Goal: Find specific page/section: Find specific page/section

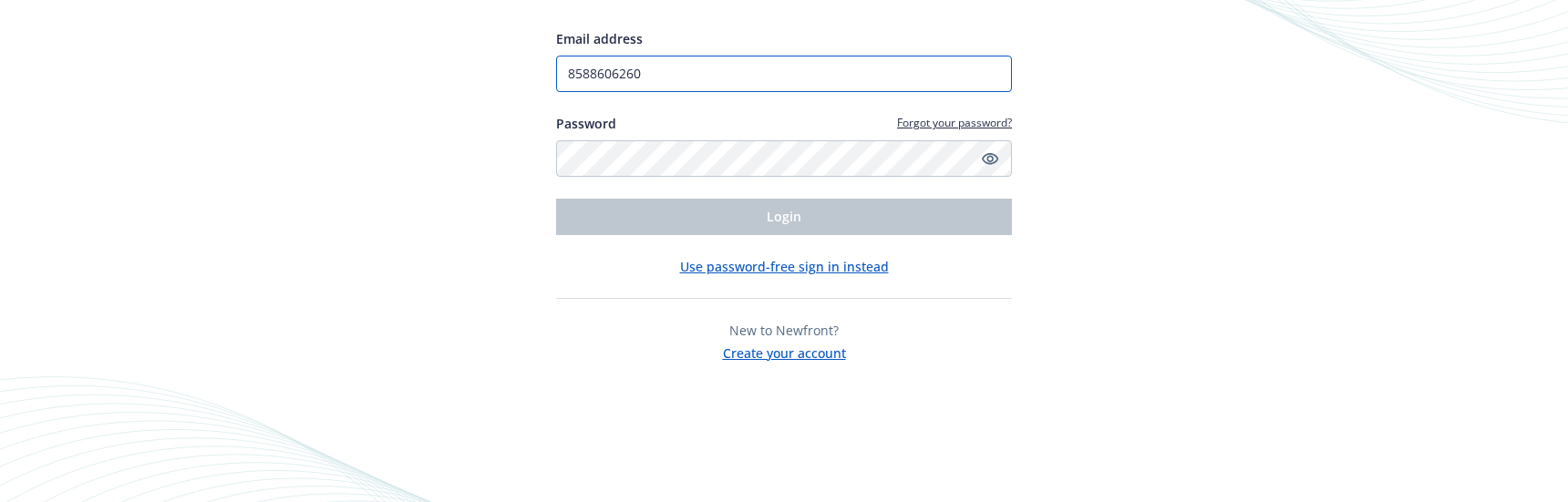
click at [702, 77] on input "8588606260" at bounding box center [784, 73] width 456 height 37
type input "VRUIZ@TOURMALINECAPITAL.COM"
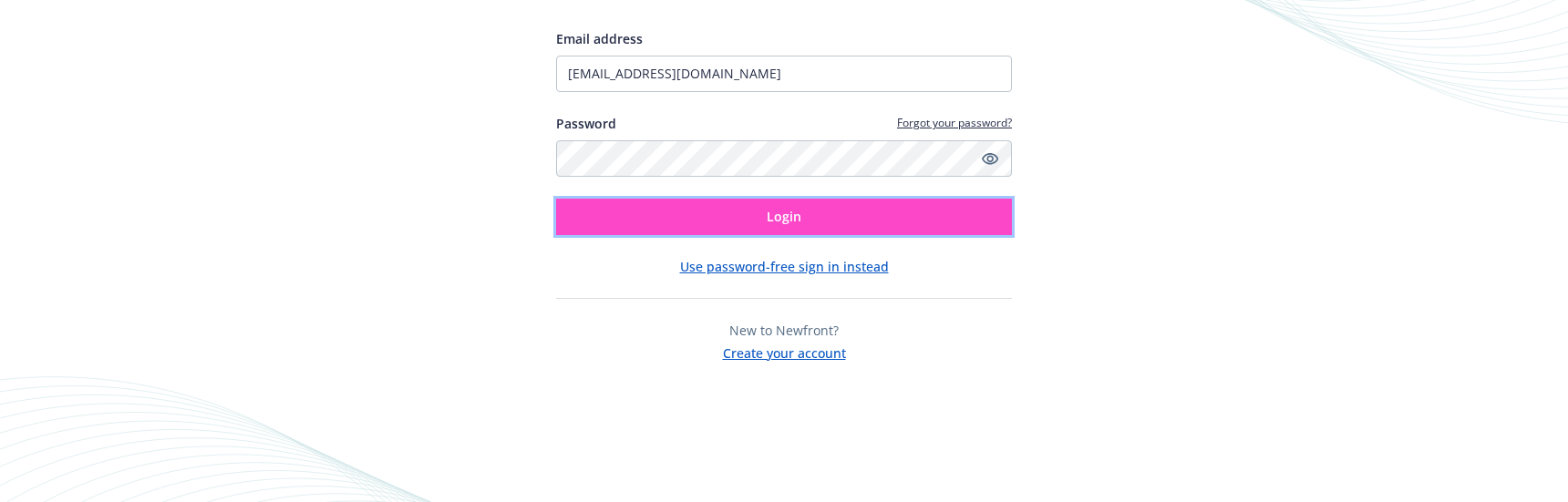
click at [726, 219] on button "Login" at bounding box center [784, 216] width 456 height 37
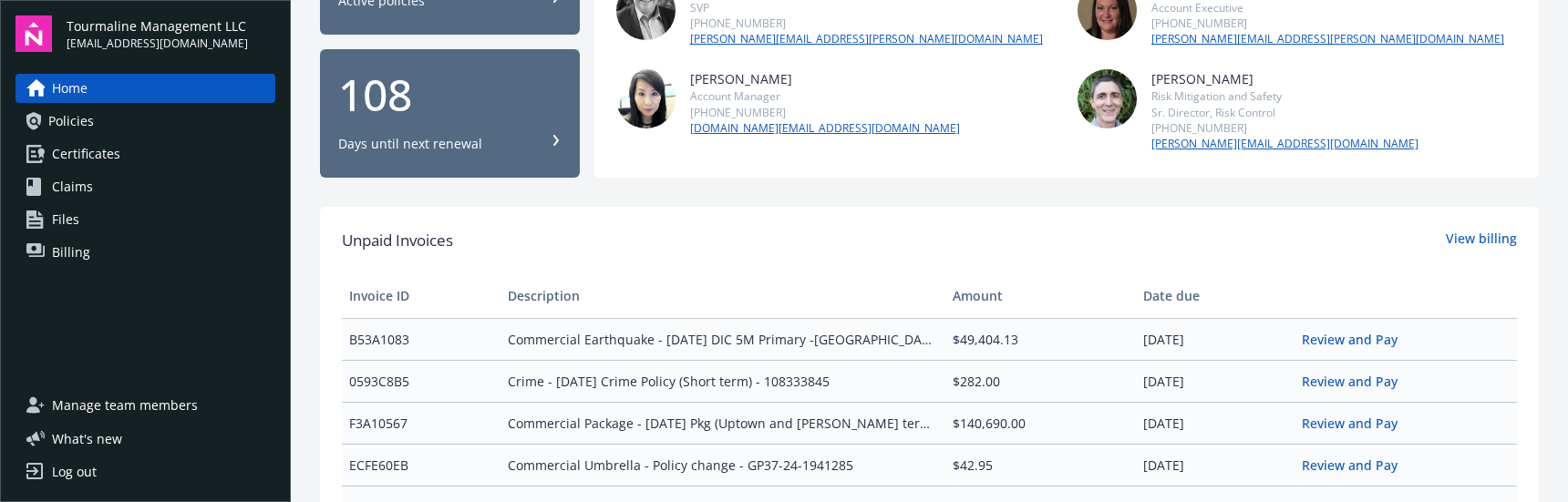
scroll to position [456, 0]
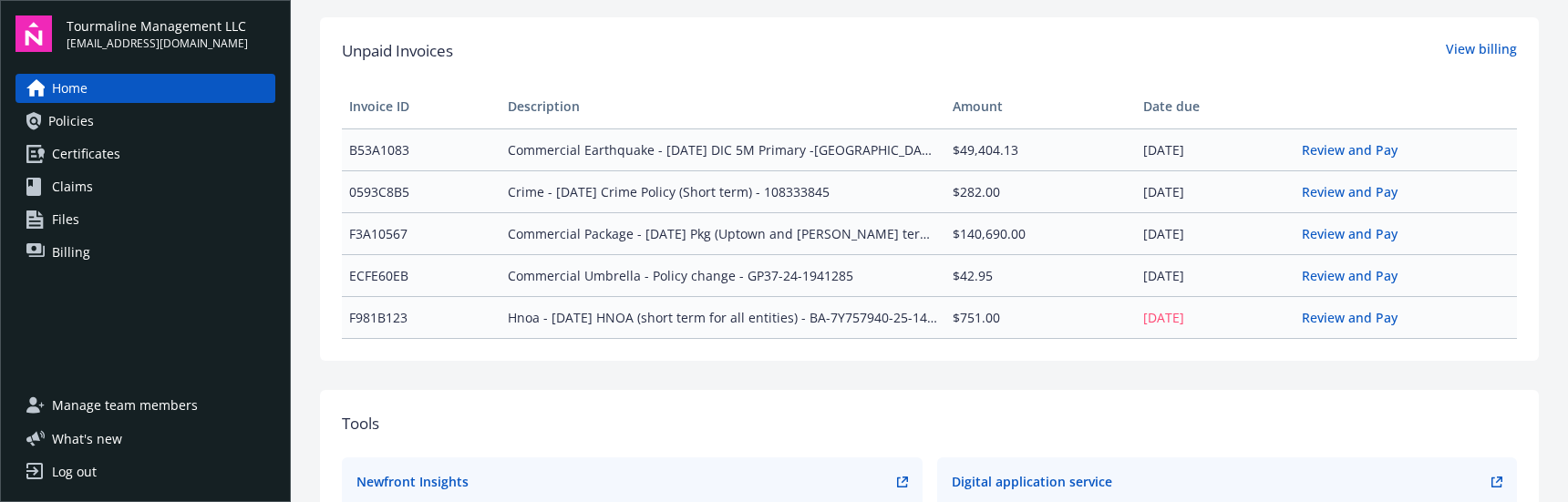
click at [1185, 319] on td "[DATE]" at bounding box center [1215, 317] width 158 height 42
click at [719, 306] on td "Hnoa - [DATE] HNOA (short term for all entities) - BA-7Y757940-25-14-G" at bounding box center [722, 317] width 445 height 42
click at [933, 309] on td "Hnoa - [DATE] HNOA (short term for all entities) - BA-7Y757940-25-14-G" at bounding box center [722, 317] width 445 height 42
click at [1183, 325] on td "[DATE]" at bounding box center [1215, 317] width 158 height 42
click at [72, 110] on span "Policies" at bounding box center [71, 121] width 46 height 29
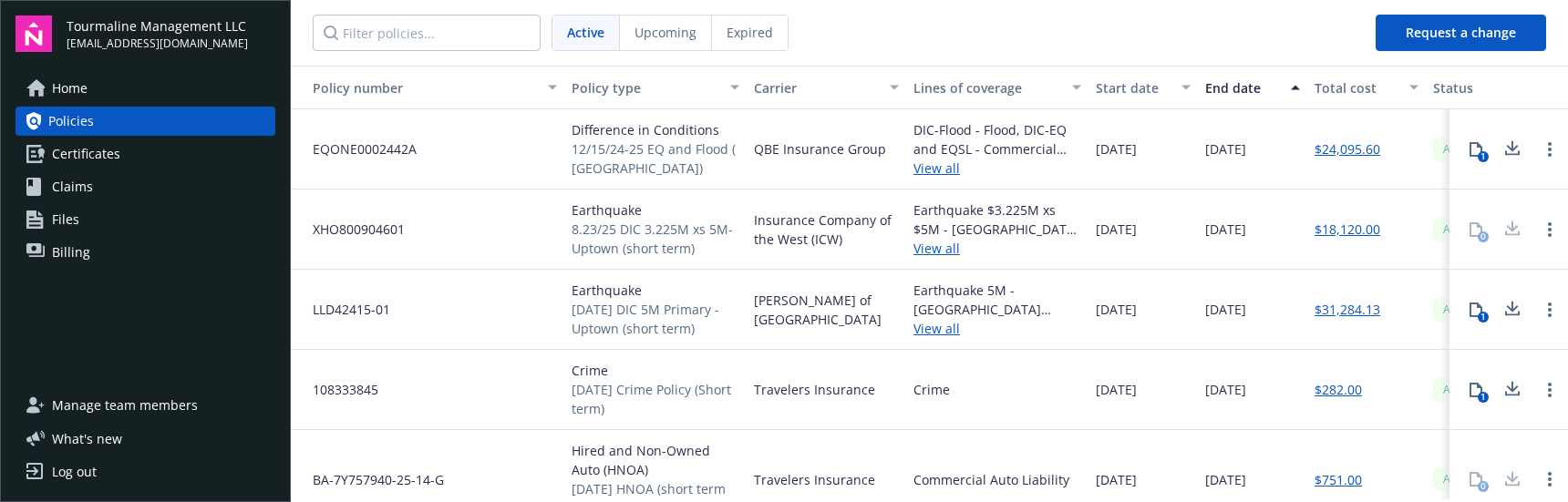
click at [762, 203] on div "Insurance Company of the West (ICW)" at bounding box center [826, 229] width 159 height 81
